Goal: Information Seeking & Learning: Learn about a topic

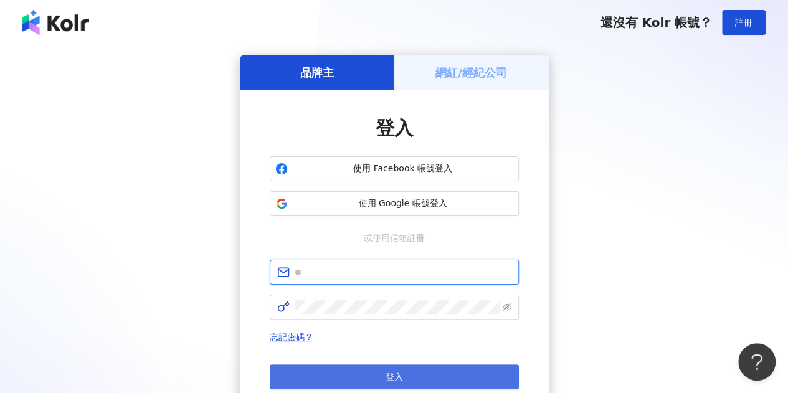
type input "**********"
click at [354, 371] on button "登入" at bounding box center [394, 377] width 249 height 25
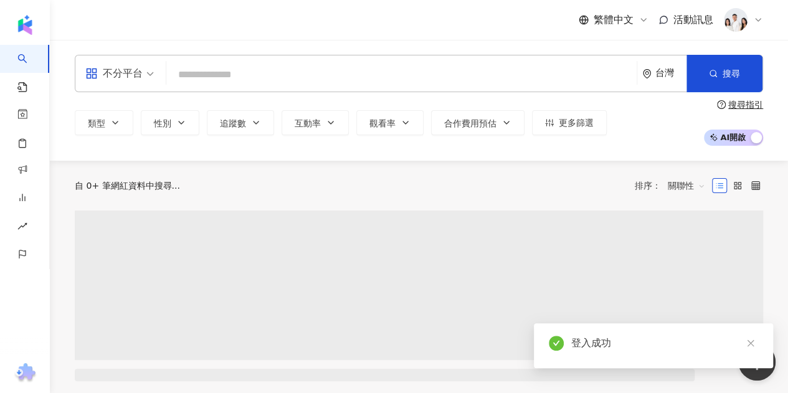
click at [254, 71] on input "search" at bounding box center [401, 75] width 460 height 24
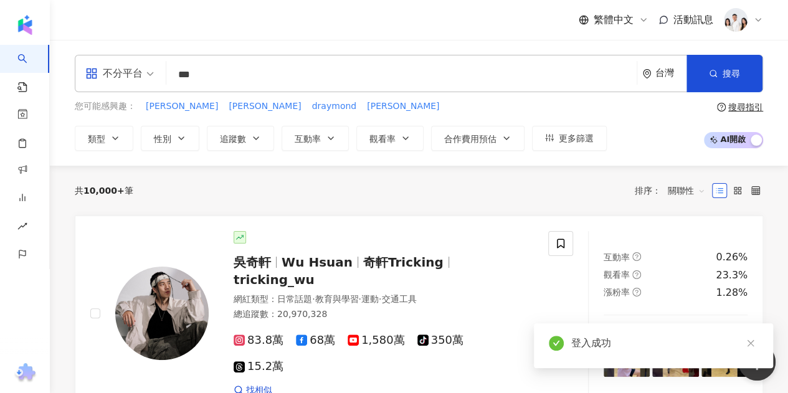
type input "**"
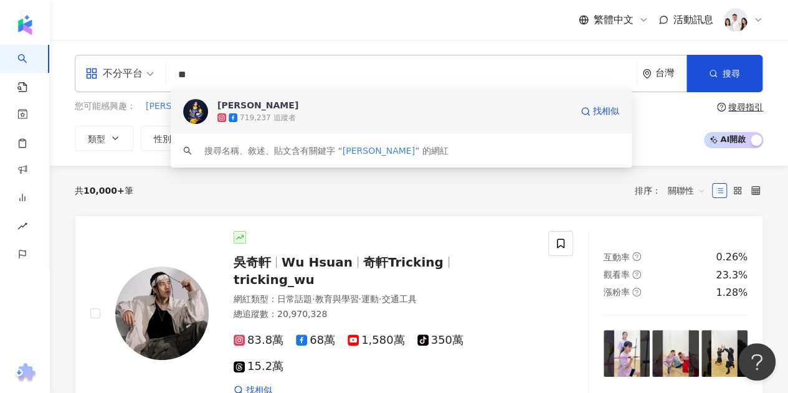
click at [284, 114] on div "719,237 追蹤者" at bounding box center [267, 118] width 55 height 11
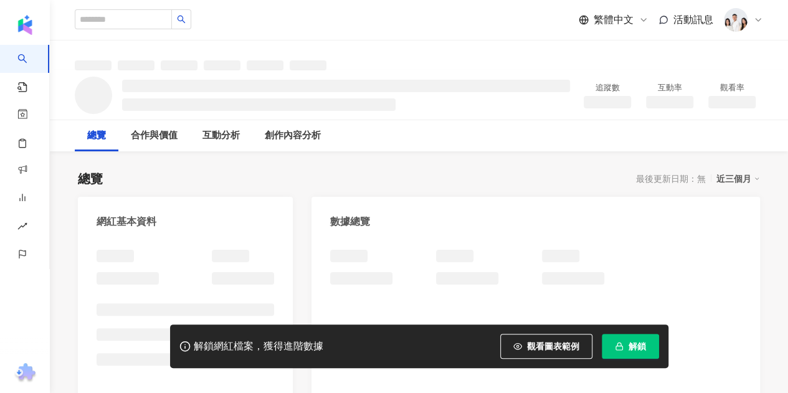
click at [624, 352] on button "解鎖" at bounding box center [630, 346] width 57 height 25
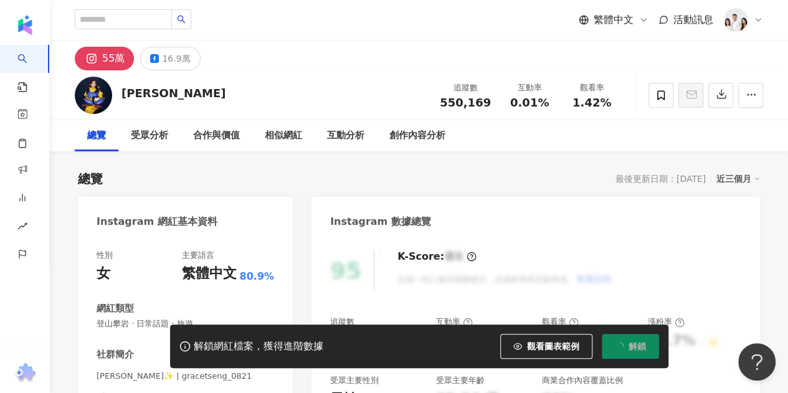
drag, startPoint x: 540, startPoint y: 105, endPoint x: 284, endPoint y: 79, distance: 256.9
click at [547, 105] on div "0.01%" at bounding box center [529, 103] width 47 height 12
click at [324, 55] on div "55萬 16.9萬" at bounding box center [419, 56] width 738 height 30
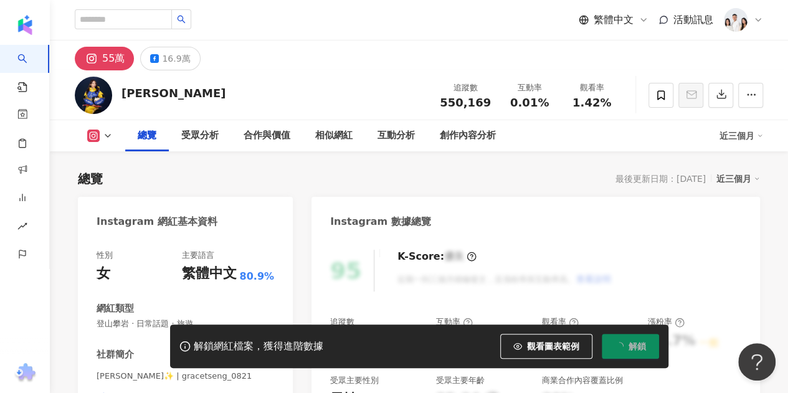
scroll to position [125, 0]
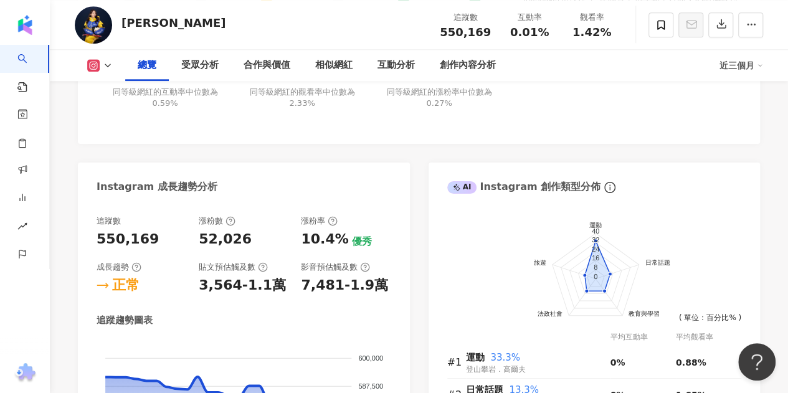
scroll to position [422, 0]
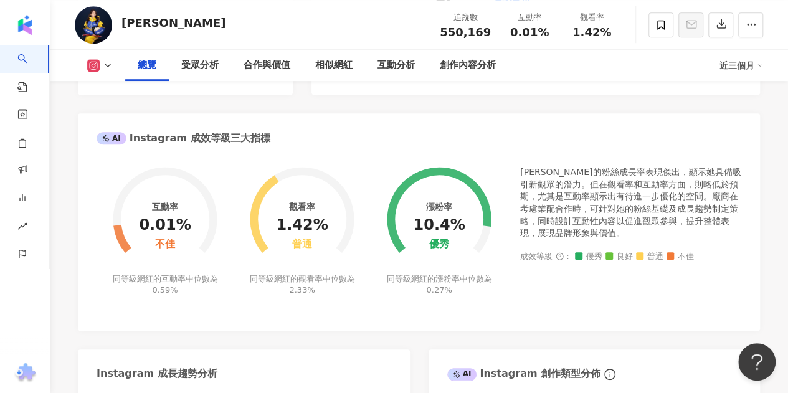
click at [178, 207] on div "互動率" at bounding box center [165, 207] width 26 height 10
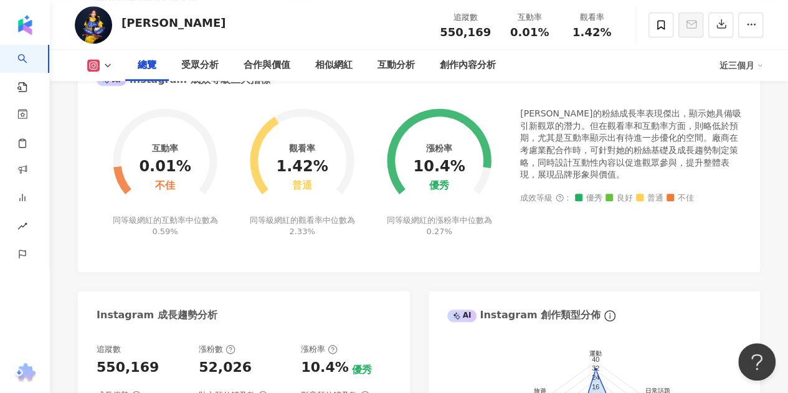
scroll to position [547, 0]
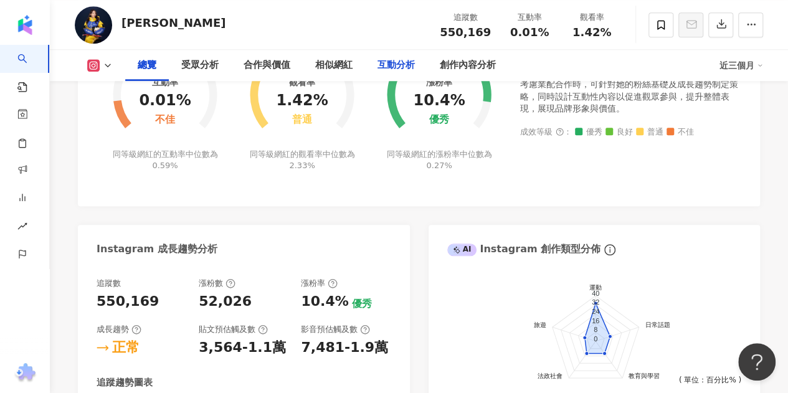
click at [396, 62] on div "互動分析" at bounding box center [396, 65] width 37 height 15
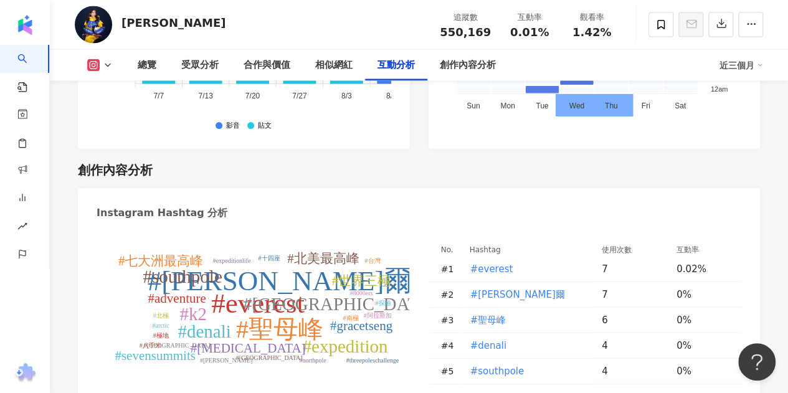
scroll to position [2456, 0]
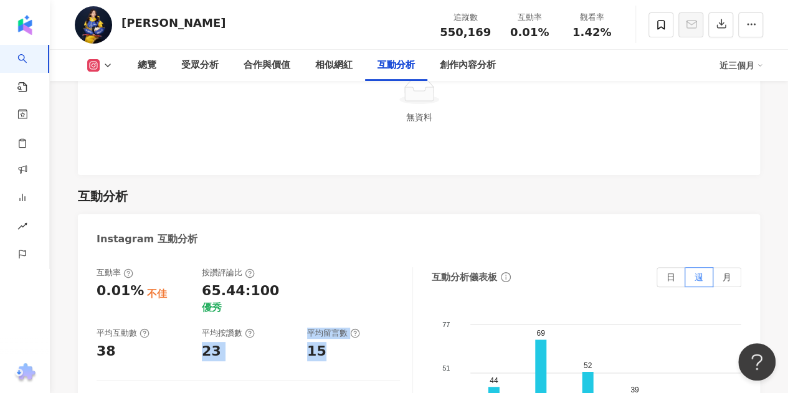
drag, startPoint x: 202, startPoint y: 249, endPoint x: 353, endPoint y: 254, distance: 150.9
click at [353, 267] on div "互動率 0.01% 不佳 按讚評論比 65.44:100 優秀 平均互動數 38 平均按讚數 23 平均留言數 15 Reels 互動數據 Reels 互動率…" at bounding box center [255, 391] width 317 height 249
click at [333, 255] on div "互動率 0.01% 不佳 按讚評論比 65.44:100 優秀 平均互動數 38 平均按讚數 23 平均留言數 15 Reels 互動數據 Reels 互動率…" at bounding box center [419, 395] width 682 height 280
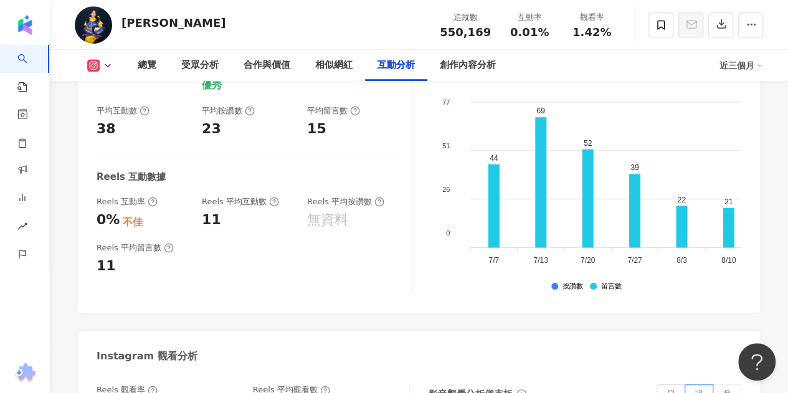
scroll to position [2829, 0]
